Goal: Book appointment/travel/reservation

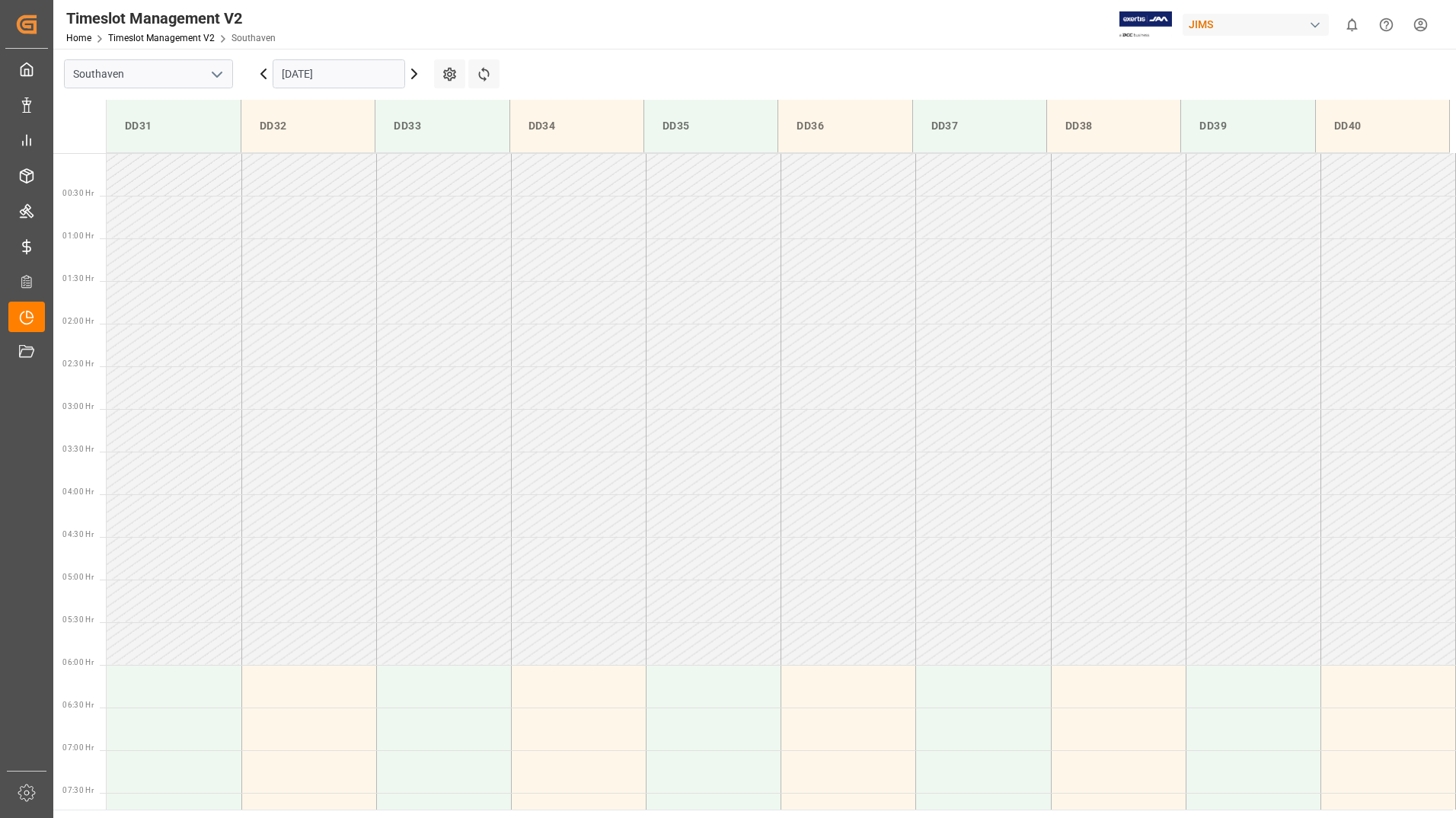
scroll to position [1099, 0]
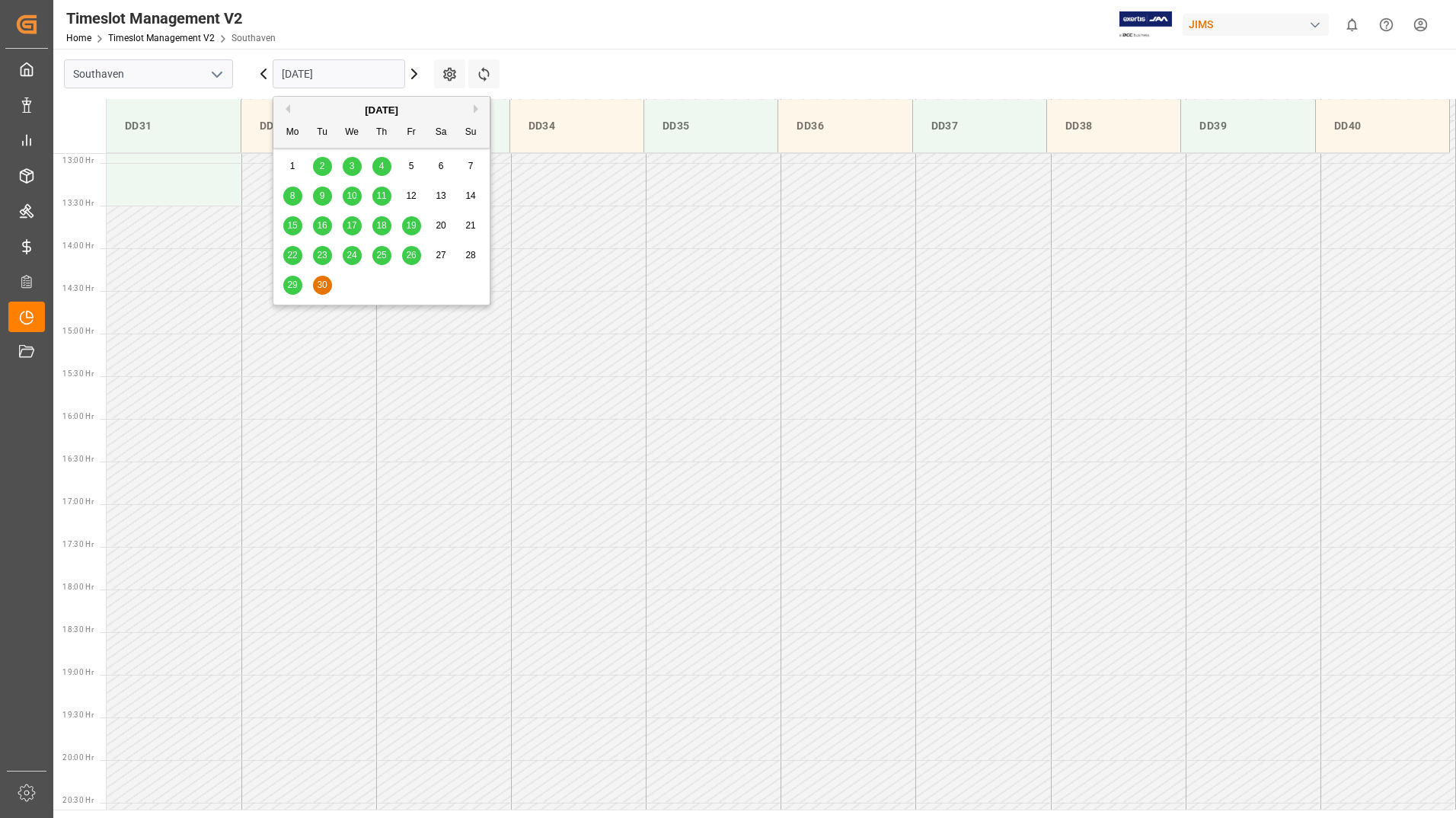
click at [339, 70] on input "[DATE]" at bounding box center [338, 73] width 133 height 29
click at [475, 107] on button "Next Month" at bounding box center [478, 108] width 9 height 9
click at [322, 194] on span "7" at bounding box center [323, 195] width 5 height 11
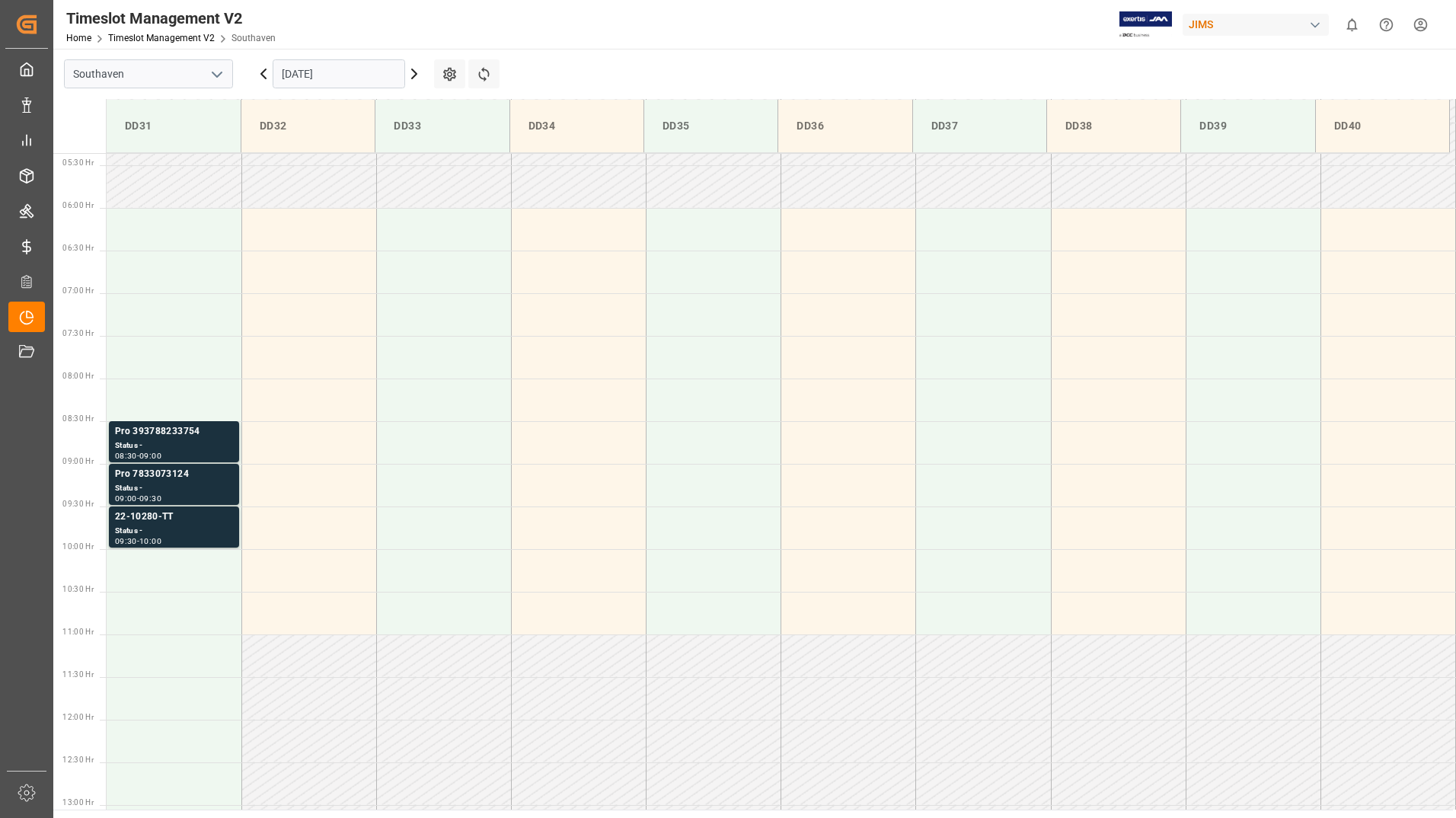
scroll to position [575, 0]
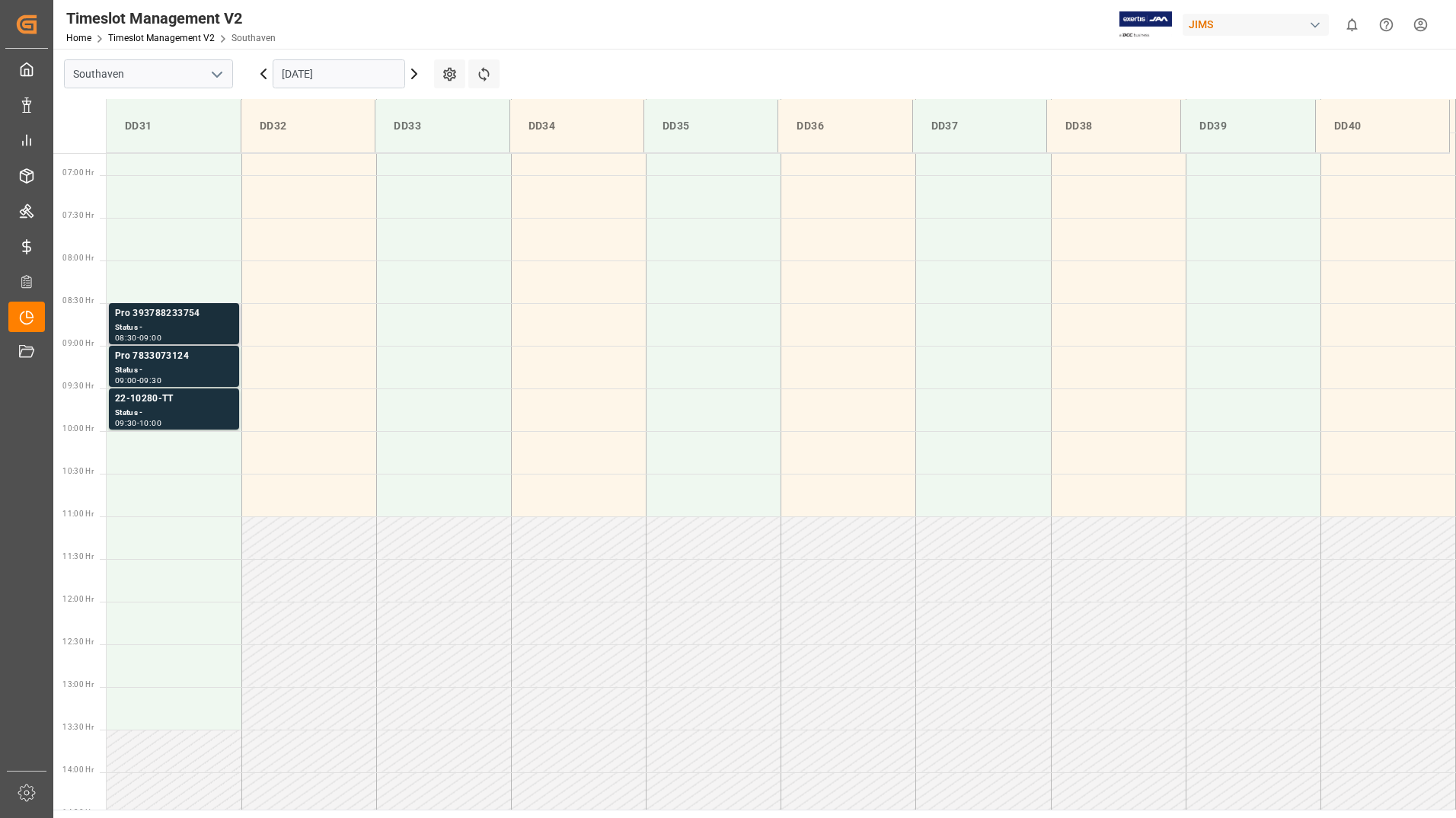
click at [213, 327] on div "Status -" at bounding box center [174, 329] width 118 height 13
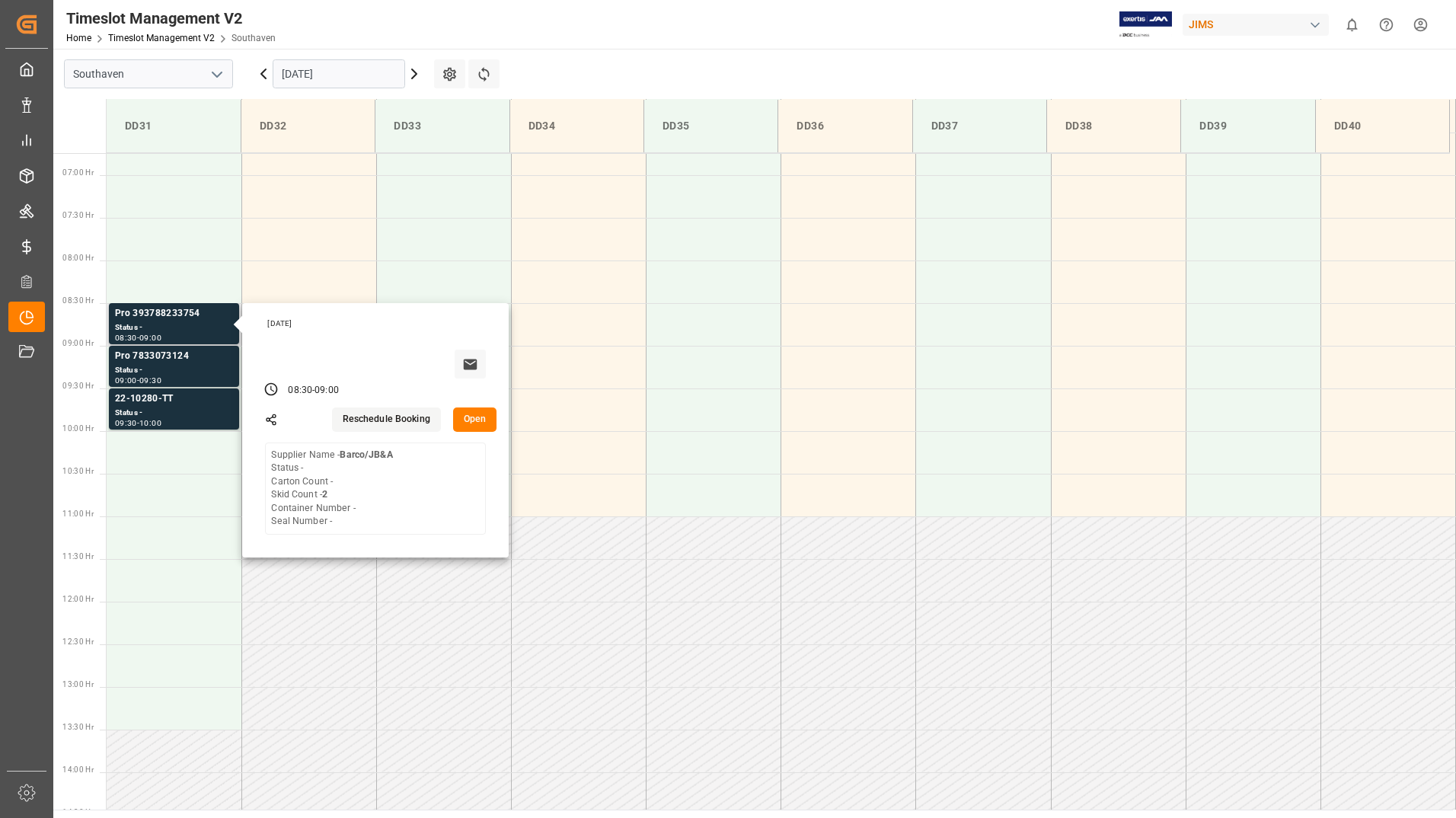
click at [473, 419] on button "Open" at bounding box center [475, 419] width 44 height 24
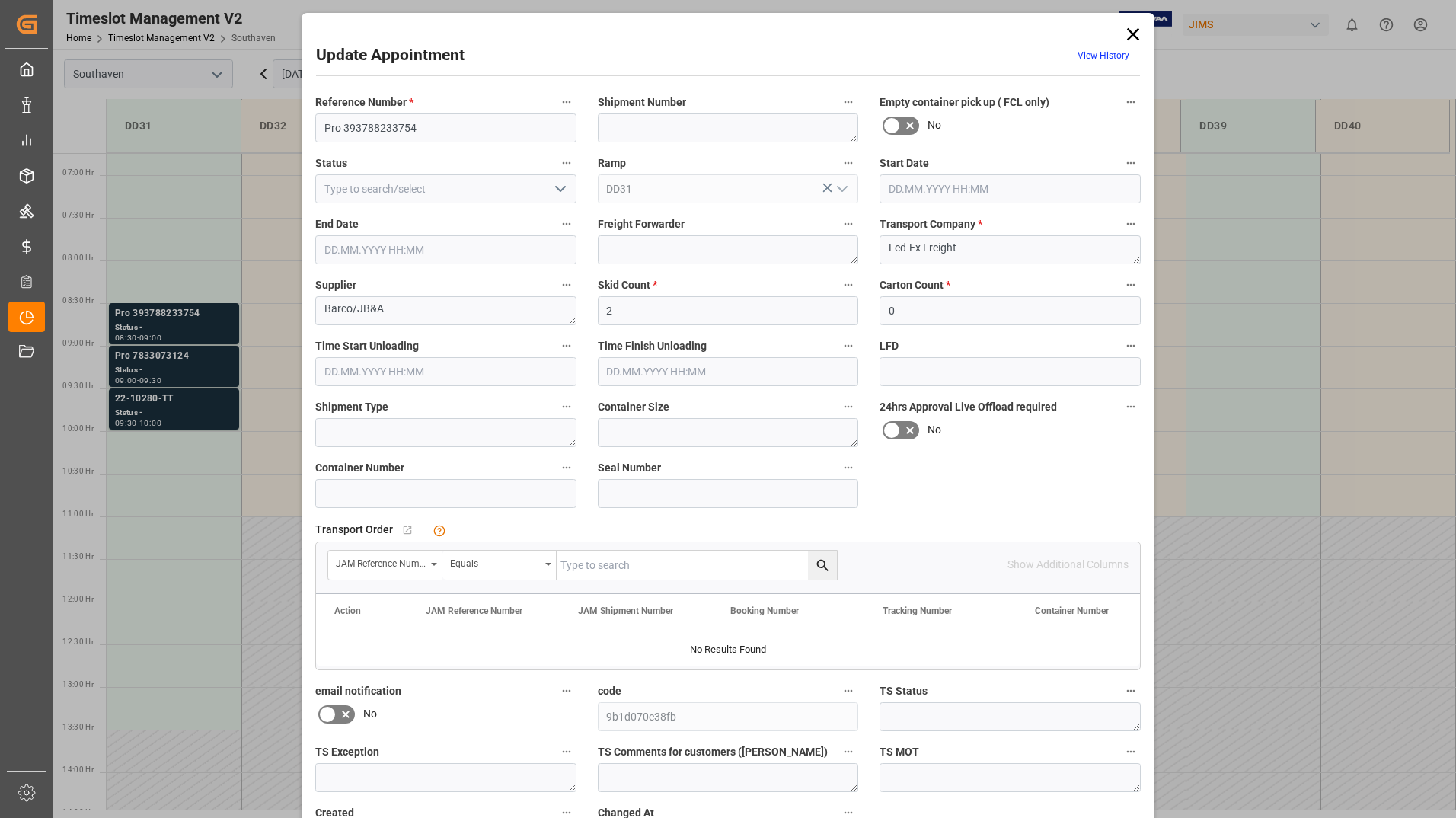
type input "[DATE] 08:30"
type input "[DATE] 09:00"
type input "[DATE] 14:41"
click at [1131, 31] on icon at bounding box center [1133, 34] width 22 height 22
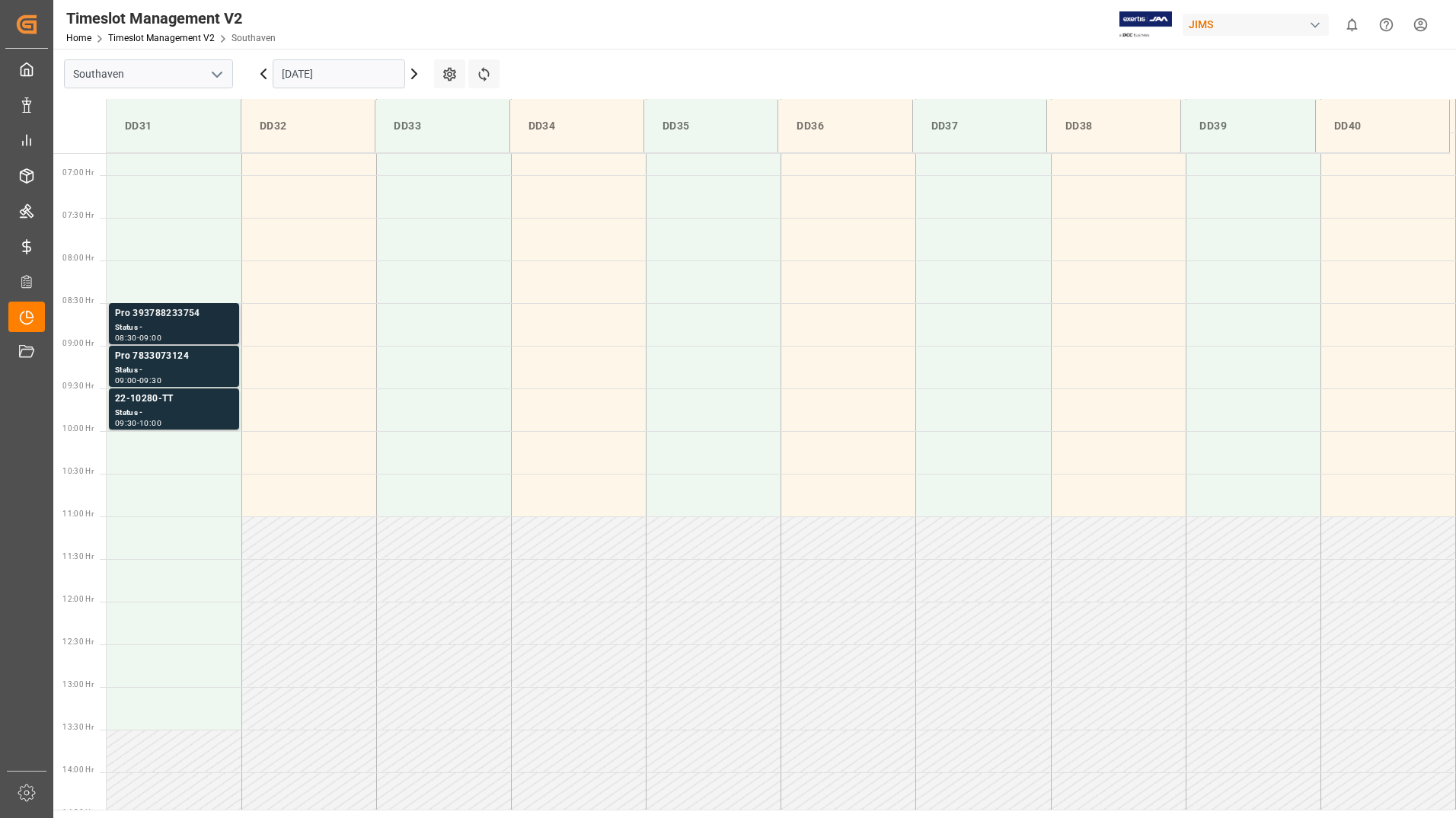
click at [182, 320] on div "Pro 393788233754" at bounding box center [174, 314] width 118 height 15
click at [197, 365] on div "Status -" at bounding box center [174, 371] width 118 height 13
click at [204, 413] on div "Status -" at bounding box center [174, 414] width 118 height 13
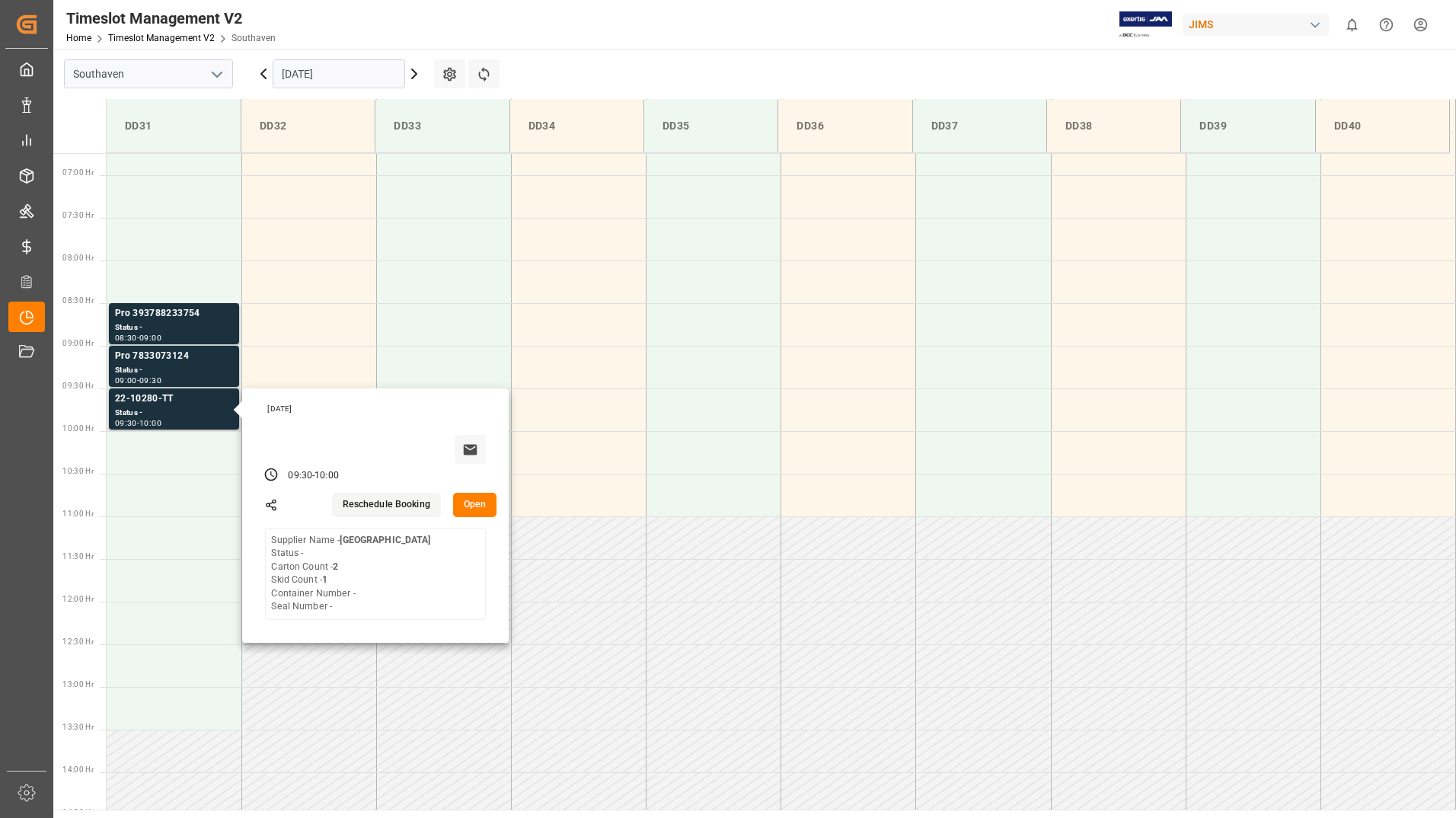
click at [480, 506] on button "Open" at bounding box center [475, 504] width 44 height 24
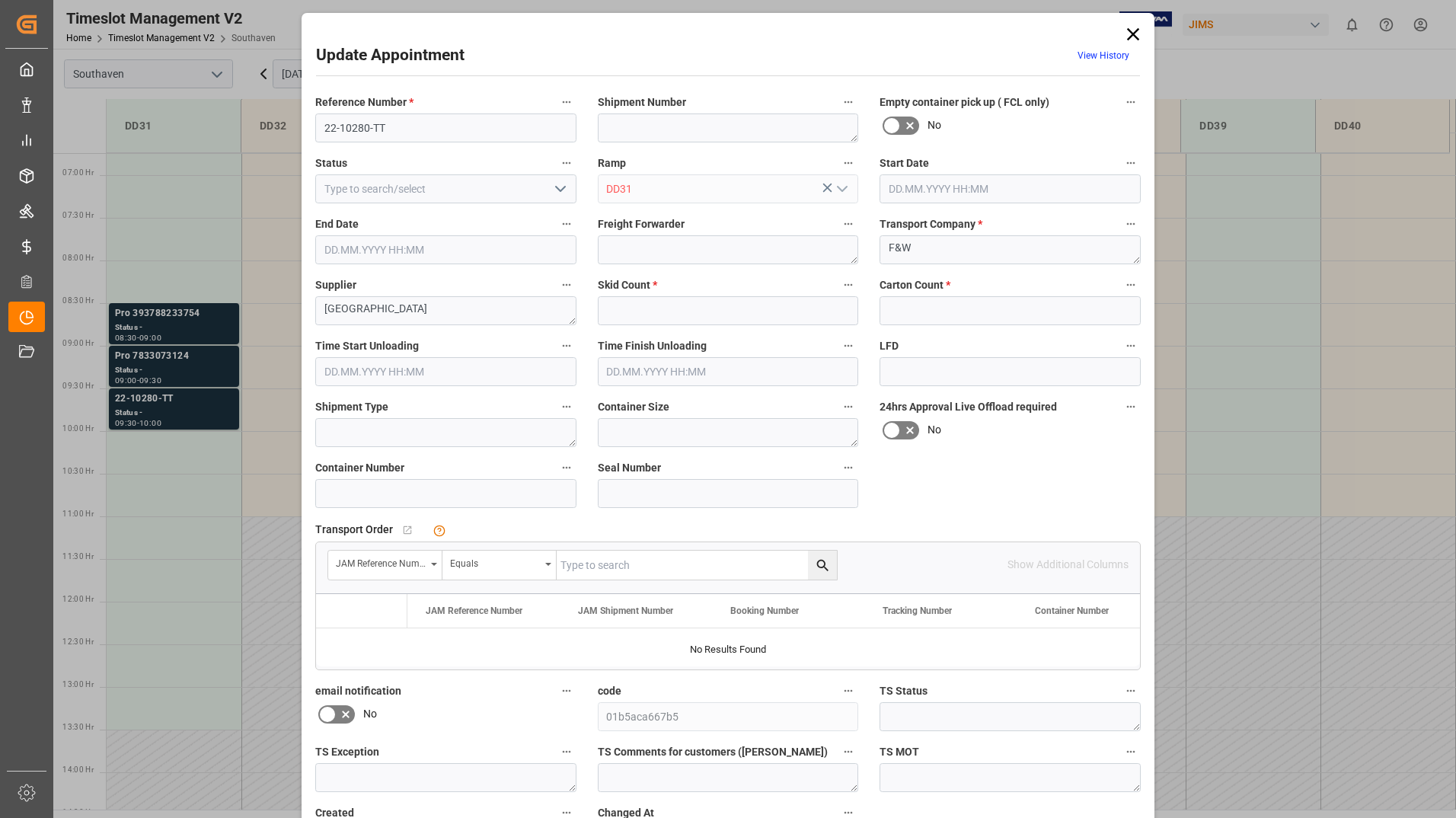
type input "1"
type input "2"
type input "[DATE] 09:30"
type input "[DATE] 10:00"
type input "[DATE] 16:22"
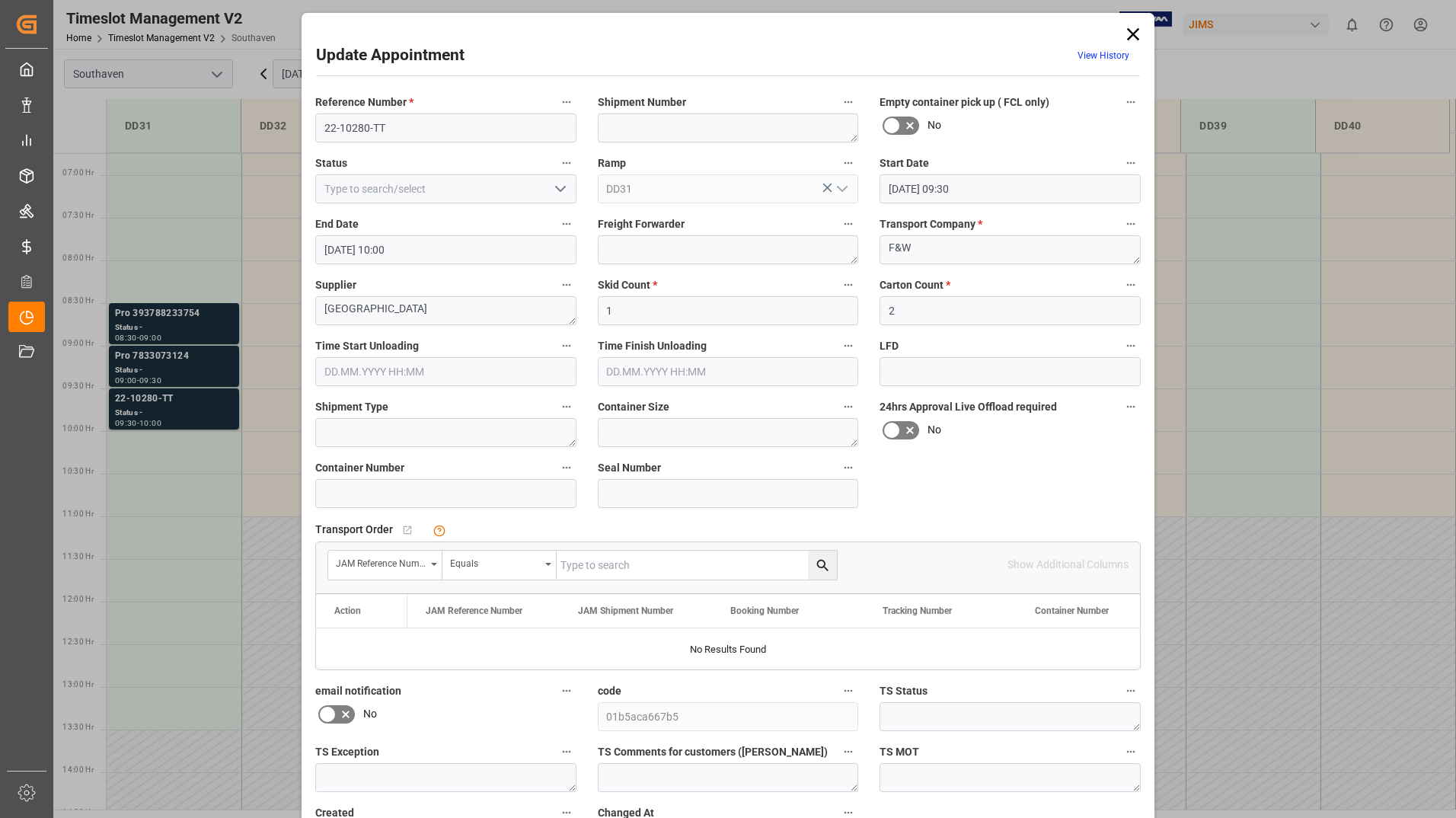
click at [1129, 33] on icon at bounding box center [1133, 34] width 13 height 13
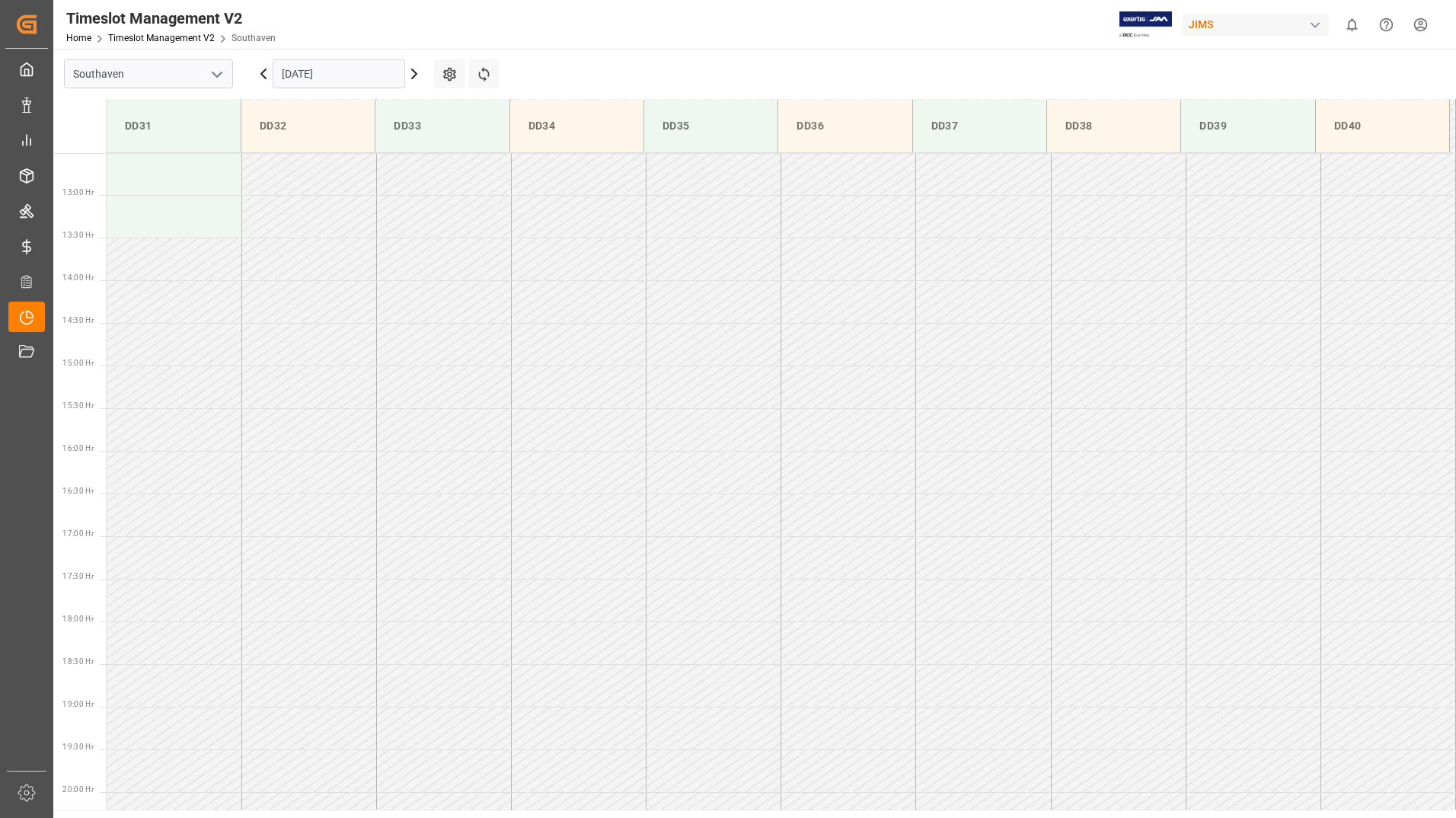
scroll to position [838, 0]
